Goal: Information Seeking & Learning: Learn about a topic

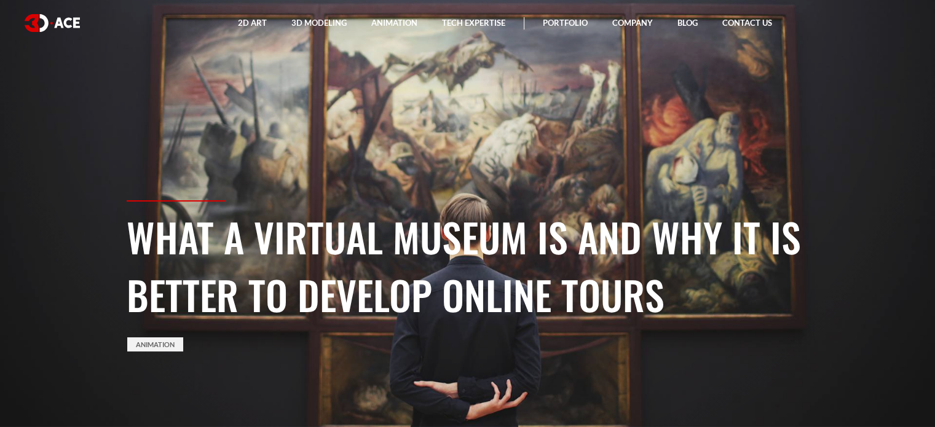
scroll to position [123, 0]
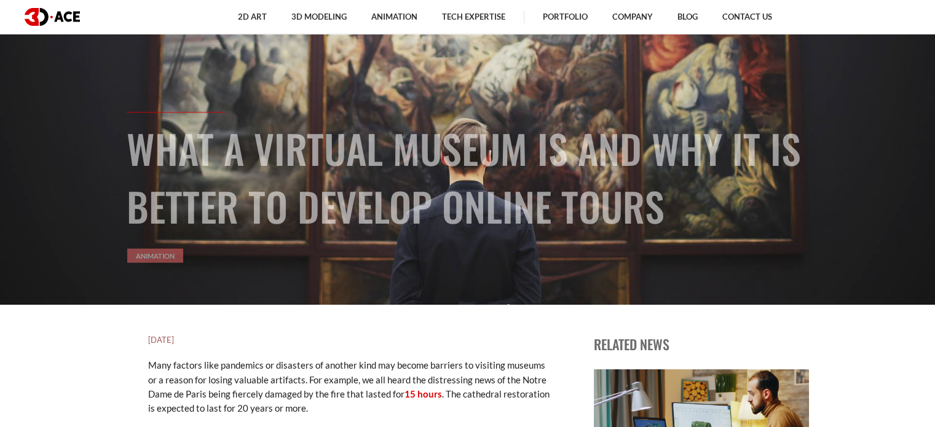
click at [149, 257] on link "Animation" at bounding box center [155, 255] width 56 height 14
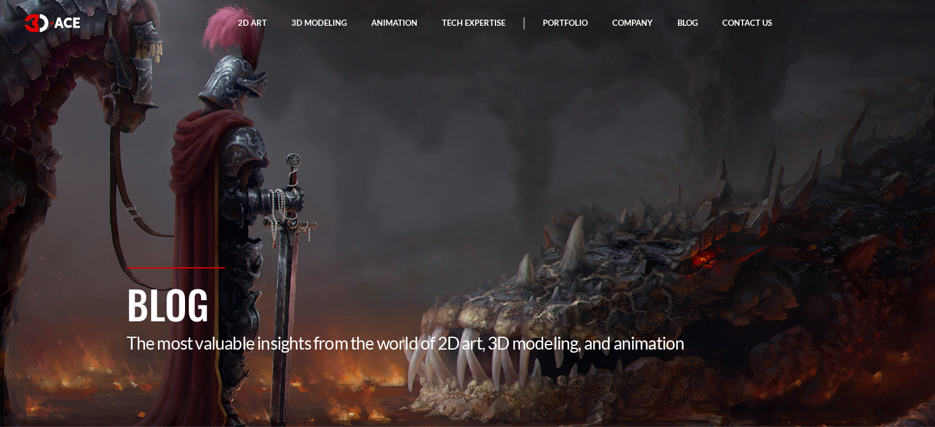
click at [657, 278] on h1 "Blog" at bounding box center [468, 304] width 682 height 58
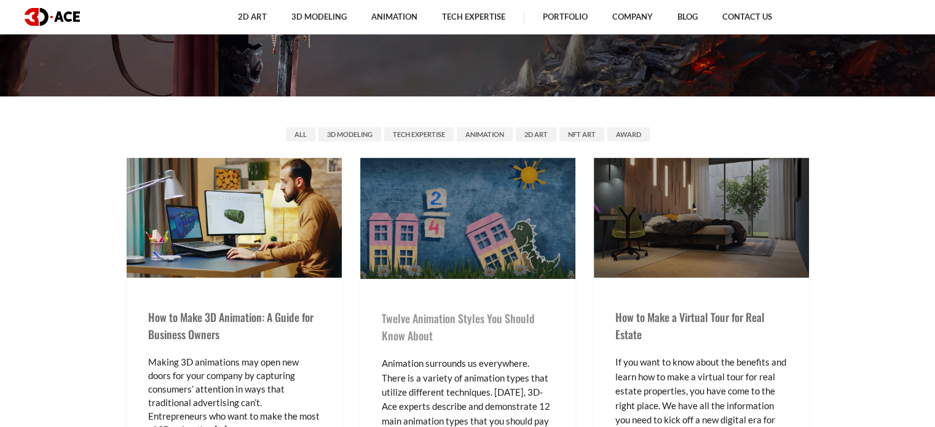
scroll to position [123, 0]
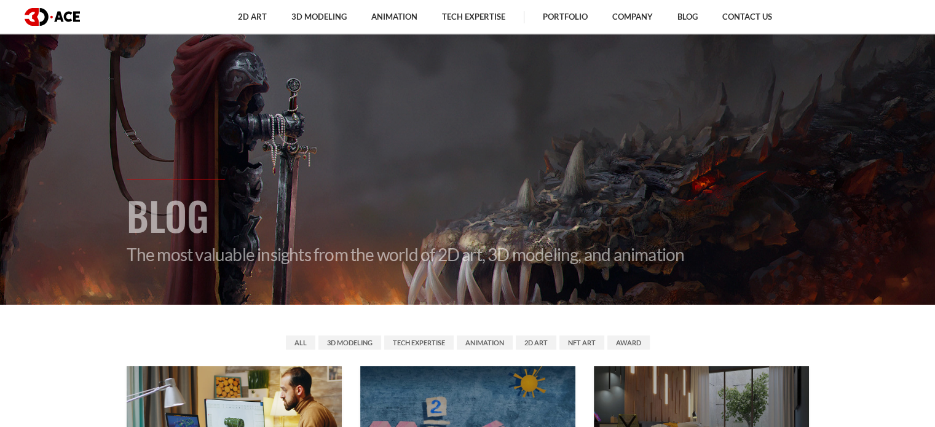
drag, startPoint x: 712, startPoint y: 170, endPoint x: 504, endPoint y: 165, distance: 208.4
click at [504, 167] on section "Blog The most valuable insights from the world of 2D art, 3D modeling, and anim…" at bounding box center [467, 90] width 935 height 427
click at [504, 165] on section "Blog The most valuable insights from the world of 2D art, 3D modeling, and anim…" at bounding box center [467, 90] width 935 height 427
click at [507, 165] on section "Blog The most valuable insights from the world of 2D art, 3D modeling, and anim…" at bounding box center [467, 90] width 935 height 427
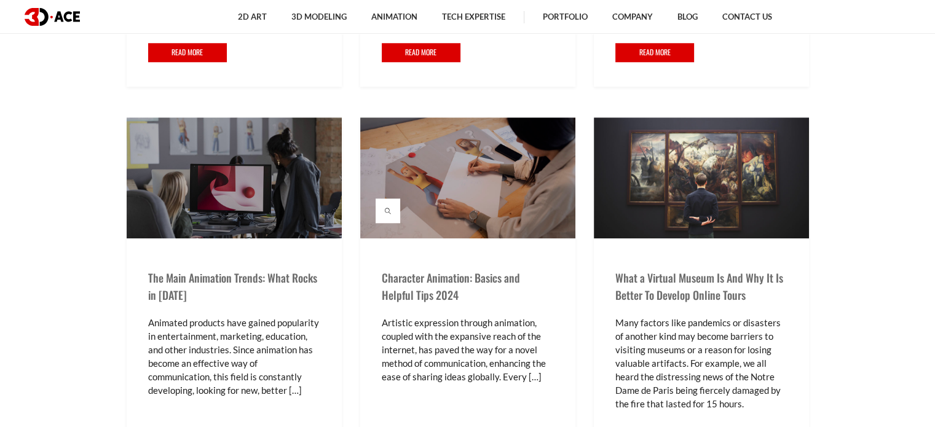
scroll to position [1229, 0]
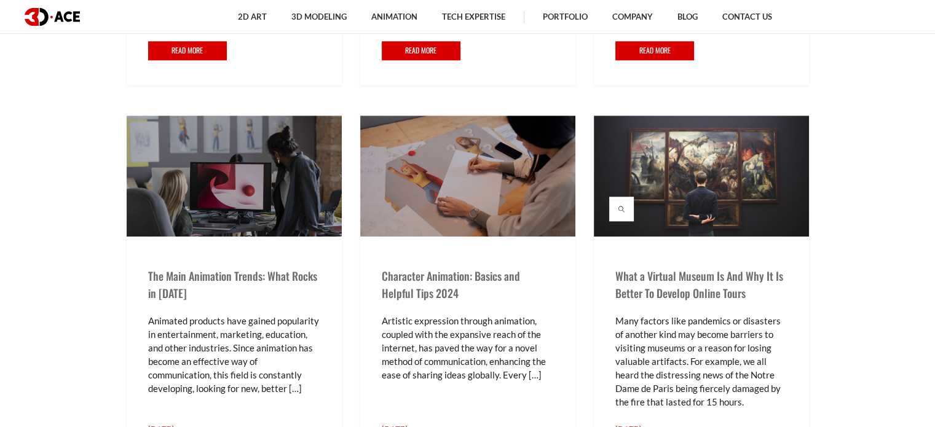
click at [702, 176] on img at bounding box center [701, 176] width 215 height 121
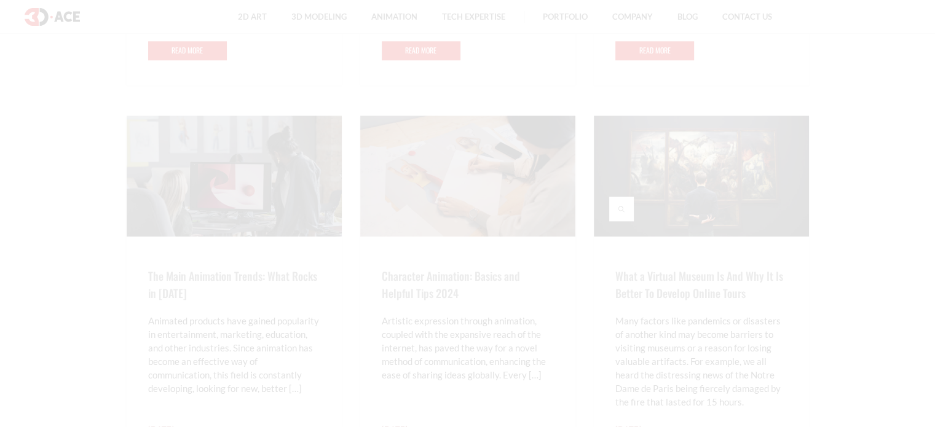
click at [702, 176] on div at bounding box center [467, 213] width 935 height 427
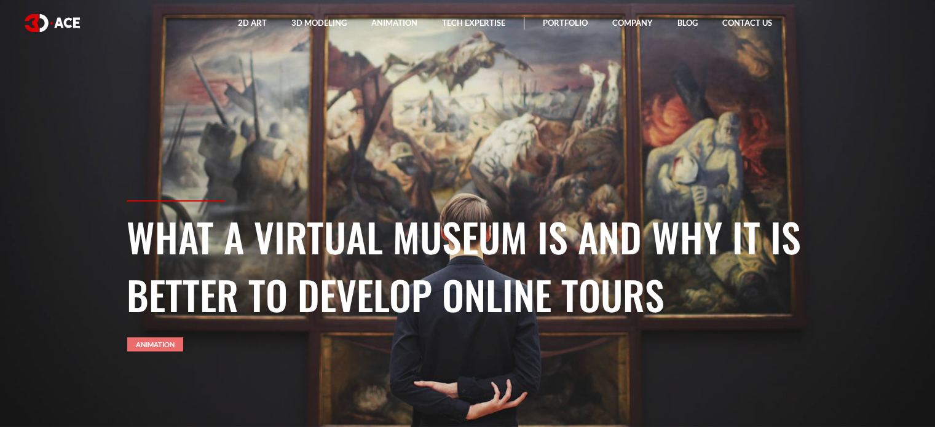
click at [164, 342] on link "Animation" at bounding box center [155, 344] width 56 height 14
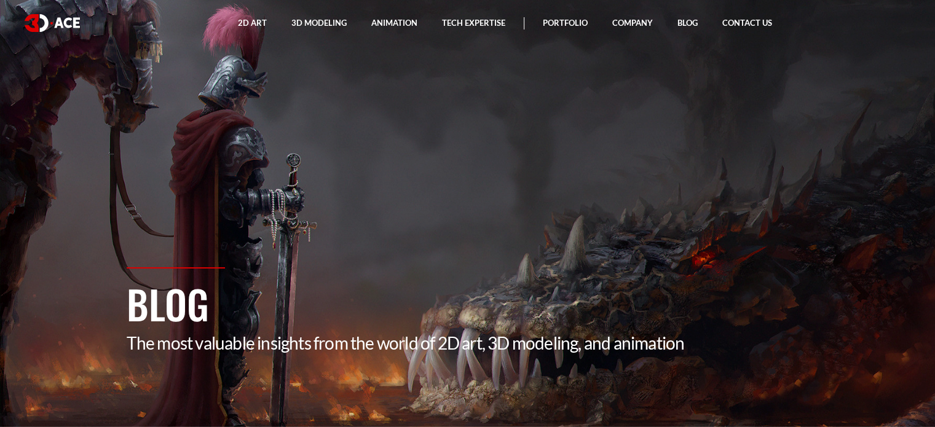
drag, startPoint x: 567, startPoint y: 235, endPoint x: 500, endPoint y: 235, distance: 67.0
click at [500, 235] on section "Blog The most valuable insights from the world of 2D art, 3D modeling, and anim…" at bounding box center [467, 213] width 935 height 427
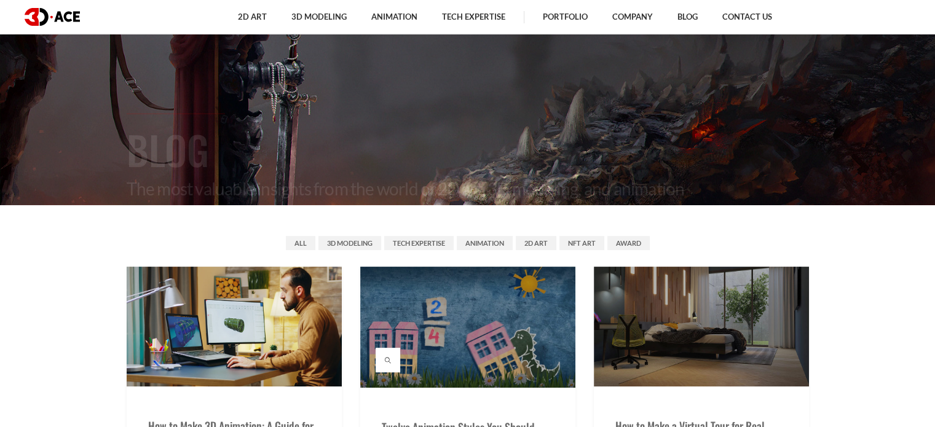
scroll to position [246, 0]
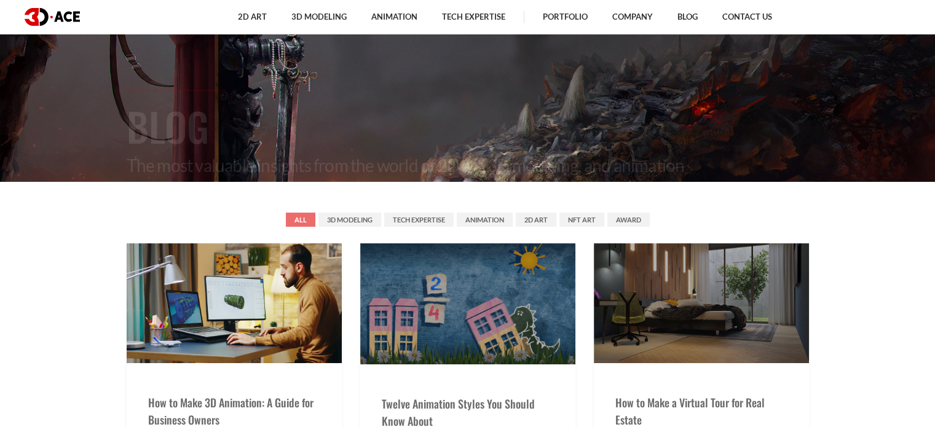
click at [294, 218] on link "All" at bounding box center [301, 220] width 30 height 14
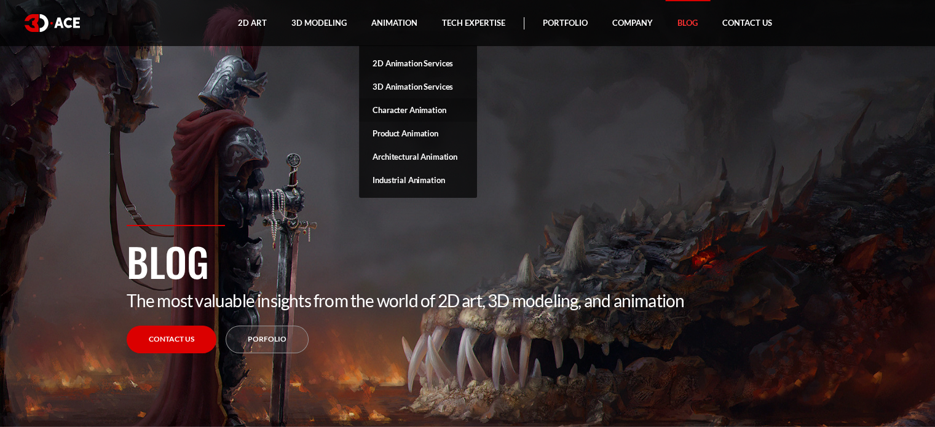
click at [433, 106] on link "Character Animation" at bounding box center [418, 109] width 118 height 23
